Goal: Transaction & Acquisition: Purchase product/service

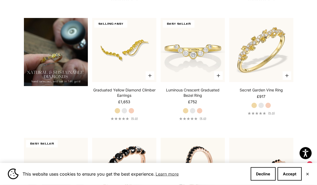
scroll to position [374, 0]
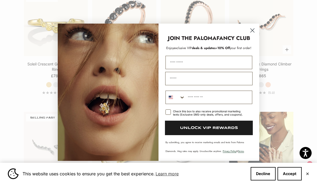
click at [253, 35] on icon "Close dialog" at bounding box center [252, 30] width 9 height 9
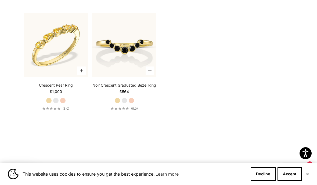
scroll to position [859, 0]
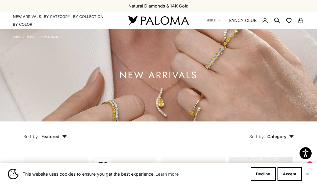
click at [29, 14] on link "NEW ARRIVALS" at bounding box center [27, 16] width 28 height 5
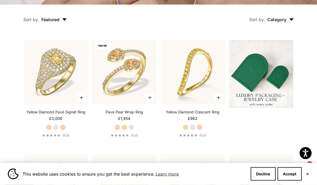
scroll to position [117, 0]
click at [288, 22] on span "Category" at bounding box center [280, 19] width 27 height 5
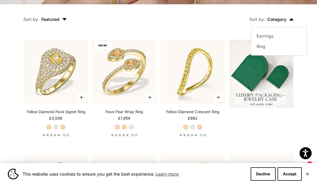
click at [267, 40] on label "Earrings" at bounding box center [265, 36] width 17 height 7
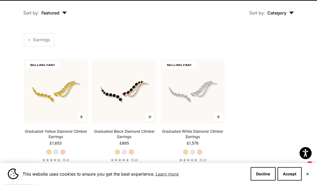
scroll to position [124, 0]
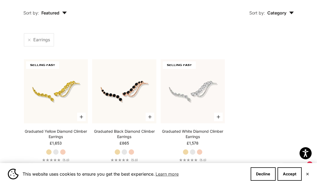
click at [290, 14] on icon "button" at bounding box center [291, 13] width 5 height 3
click at [259, 44] on label "Ring" at bounding box center [261, 40] width 9 height 7
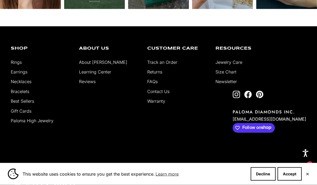
scroll to position [780, 0]
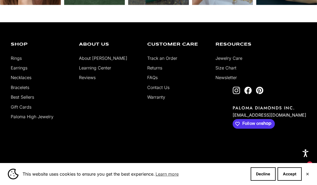
click at [21, 90] on link "Bracelets" at bounding box center [20, 87] width 19 height 5
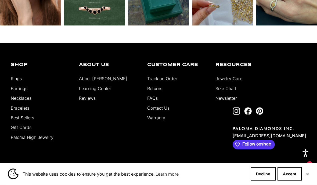
scroll to position [581, 0]
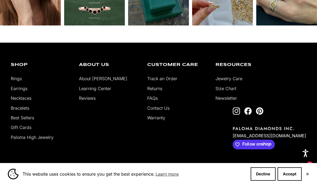
click at [17, 101] on link "Necklaces" at bounding box center [21, 98] width 21 height 5
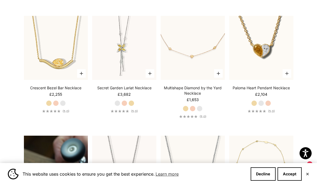
scroll to position [261, 0]
